Goal: Find specific page/section: Find specific page/section

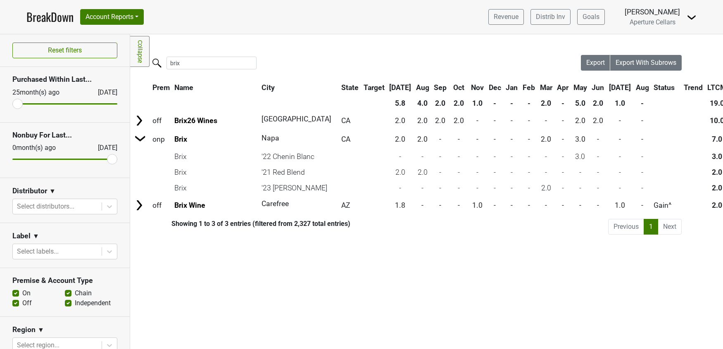
scroll to position [0, 43]
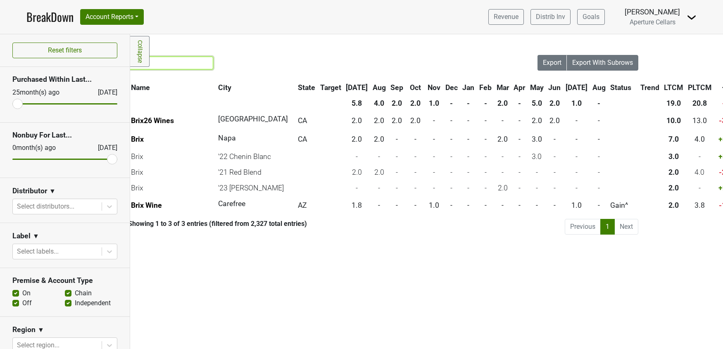
click at [191, 60] on input "brix" at bounding box center [168, 63] width 90 height 13
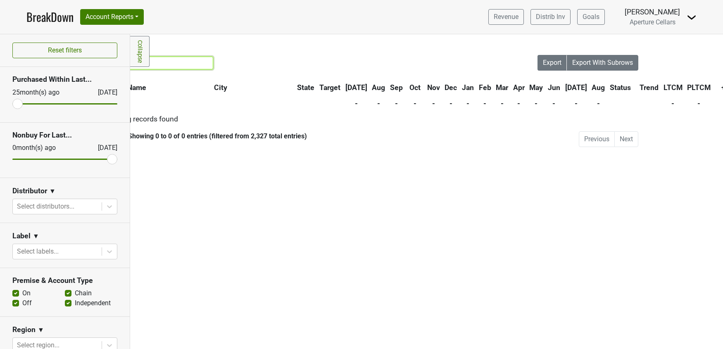
scroll to position [0, 42]
type input "rootstobrix"
click at [202, 61] on input "rootstobrix" at bounding box center [170, 63] width 90 height 13
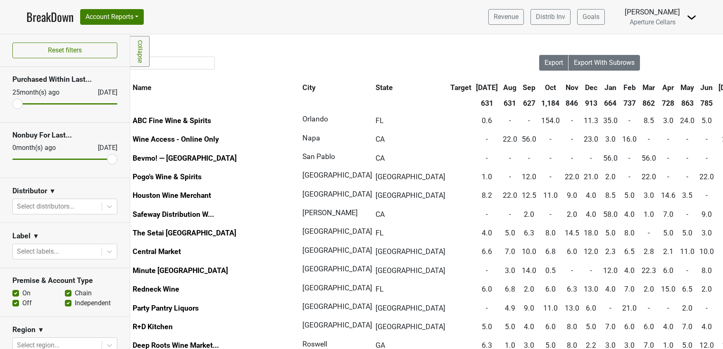
click at [137, 59] on link "Collapse" at bounding box center [139, 51] width 19 height 31
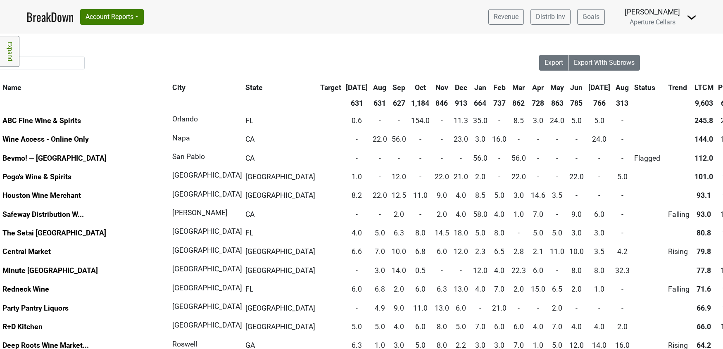
click at [12, 55] on link "Expand" at bounding box center [9, 51] width 19 height 31
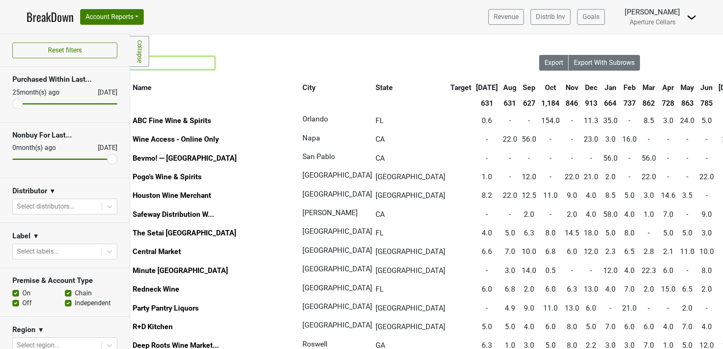
click at [176, 61] on input "search" at bounding box center [170, 63] width 90 height 13
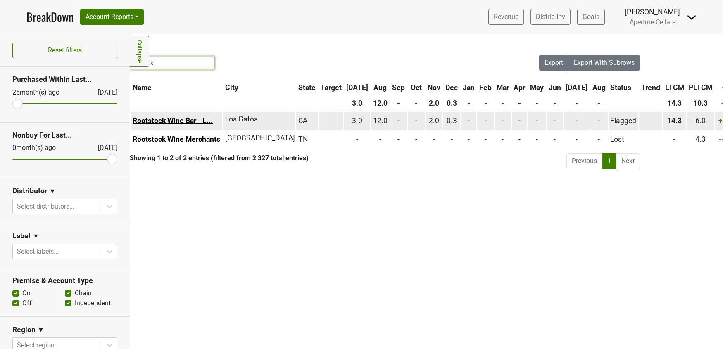
type input "rootstock"
click at [175, 118] on link "Rootstock Wine Bar - L..." at bounding box center [173, 121] width 80 height 8
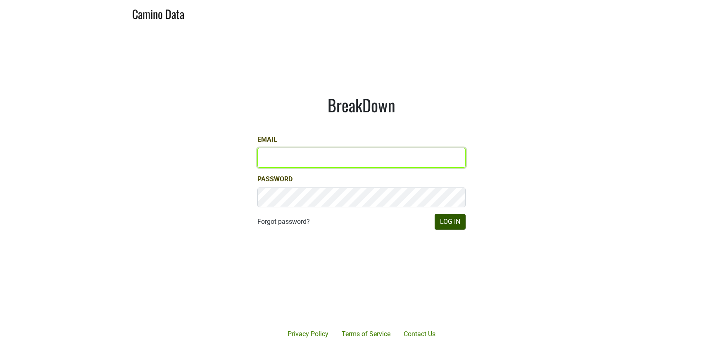
type input "ssaltz@aperture-cellars.com"
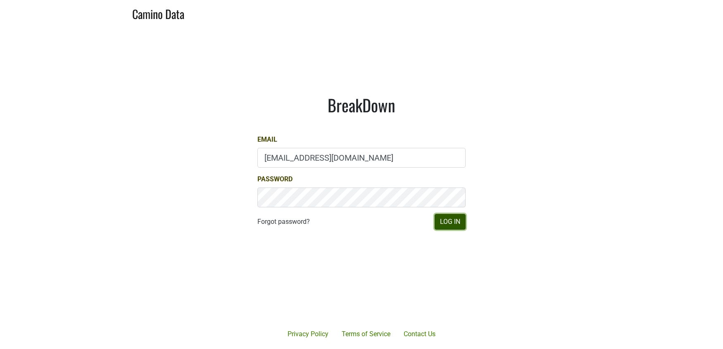
click at [459, 221] on button "Log In" at bounding box center [450, 222] width 31 height 16
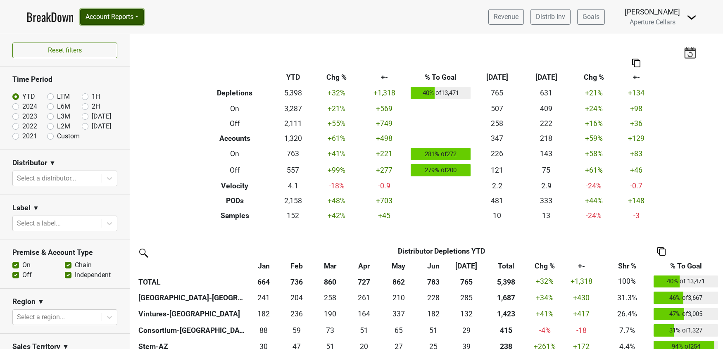
click at [99, 21] on button "Account Reports" at bounding box center [112, 17] width 64 height 16
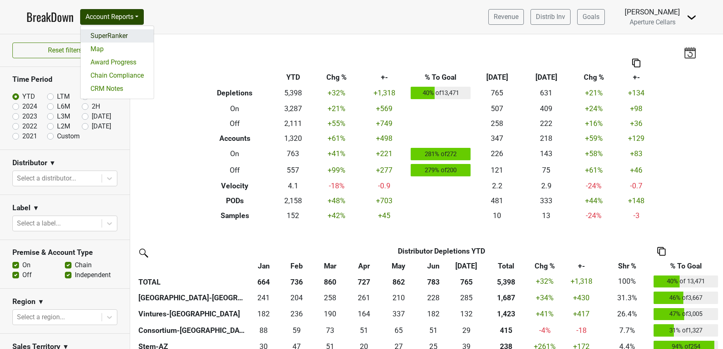
click at [101, 39] on link "SuperRanker" at bounding box center [117, 35] width 73 height 13
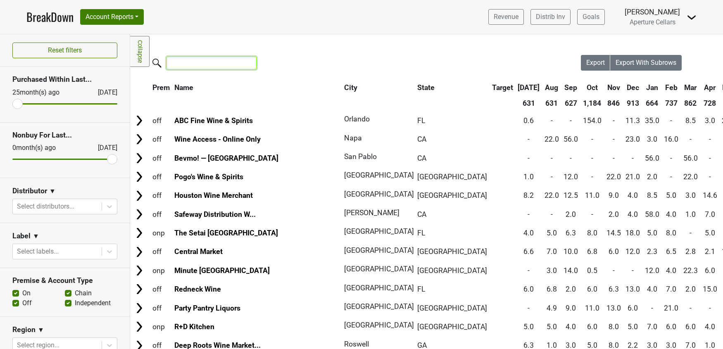
click at [187, 65] on input "search" at bounding box center [212, 63] width 90 height 13
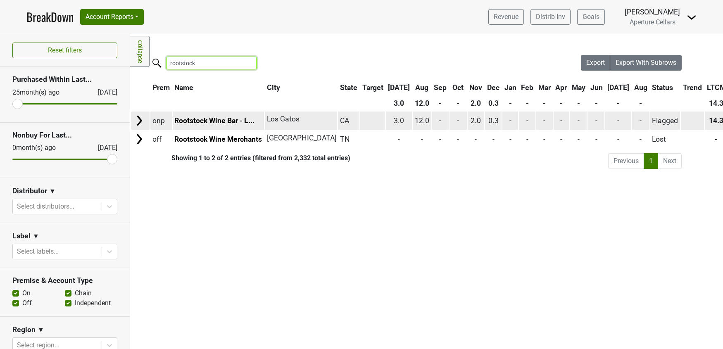
type input "rootstock"
click at [138, 121] on img at bounding box center [139, 120] width 12 height 12
